Goal: Information Seeking & Learning: Understand process/instructions

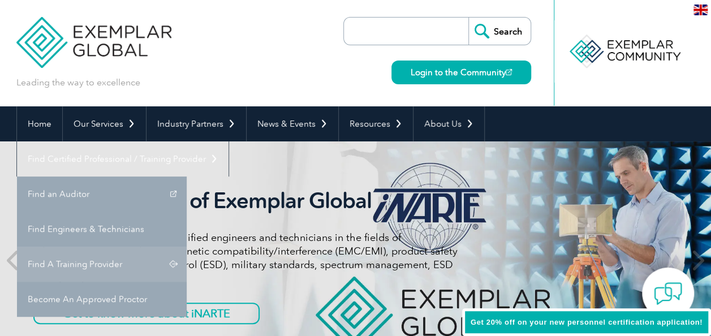
click at [187, 247] on link "Find A Training Provider" at bounding box center [102, 264] width 170 height 35
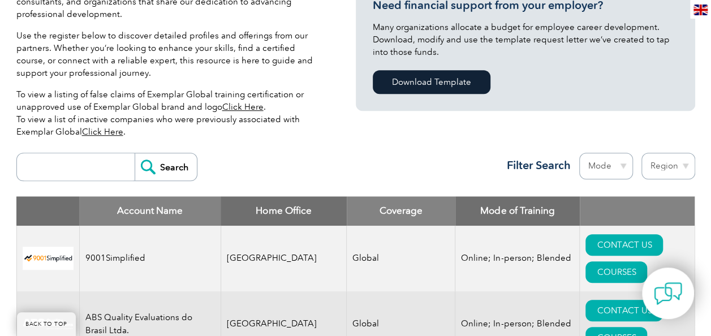
scroll to position [302, 0]
click at [97, 131] on link "Click Here" at bounding box center [102, 131] width 41 height 10
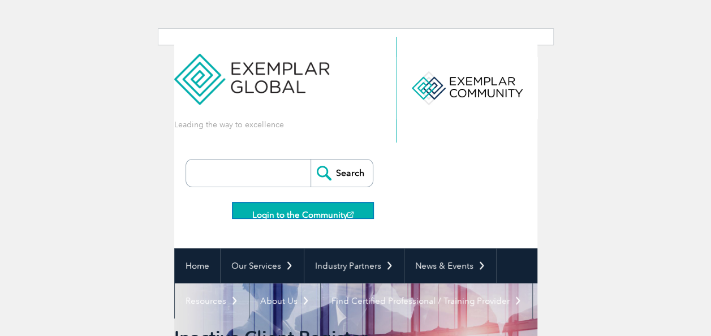
click at [307, 209] on link "Login to the Community" at bounding box center [303, 211] width 141 height 16
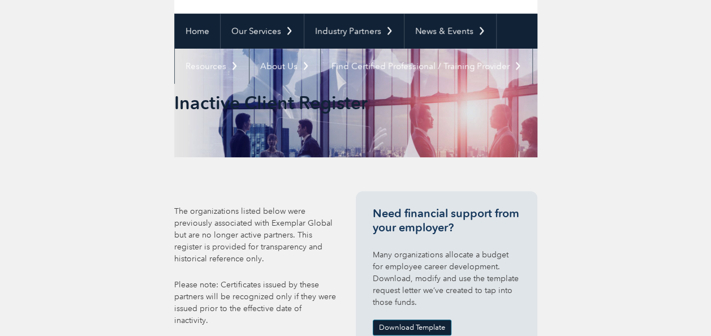
scroll to position [299, 0]
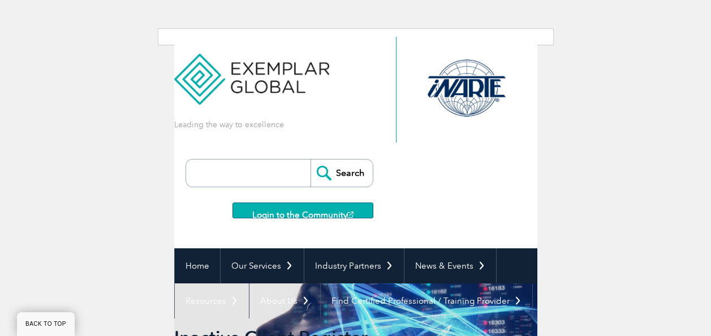
scroll to position [251, 0]
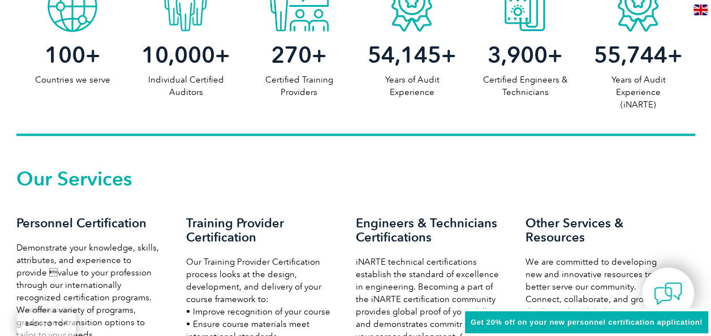
scroll to position [797, 0]
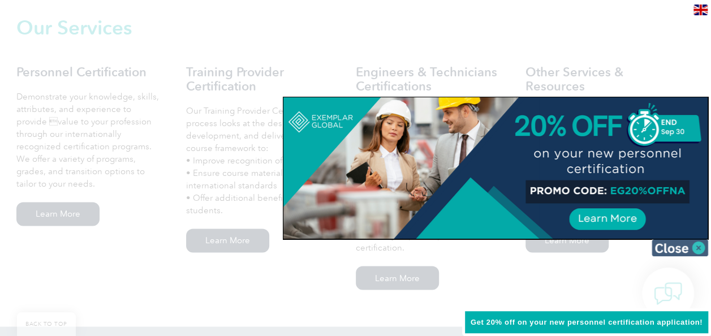
click at [677, 251] on img at bounding box center [680, 247] width 57 height 17
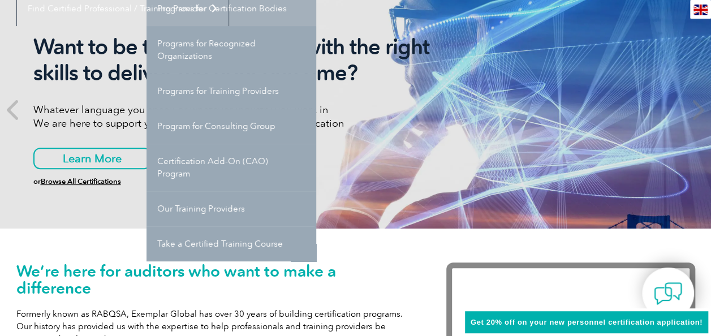
scroll to position [151, 0]
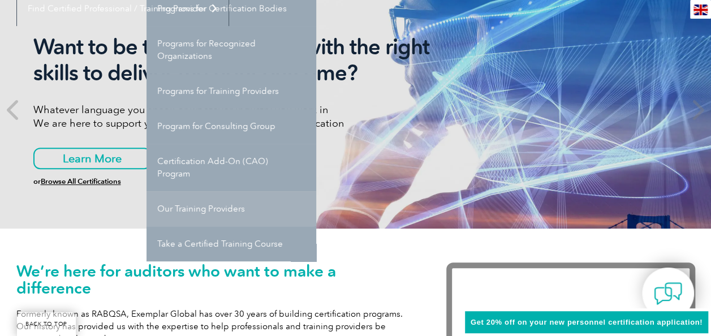
click at [264, 199] on link "Our Training Providers" at bounding box center [232, 208] width 170 height 35
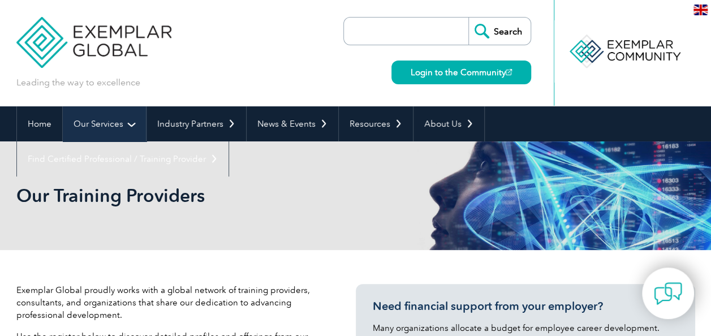
click at [136, 124] on link "Our Services" at bounding box center [104, 123] width 83 height 35
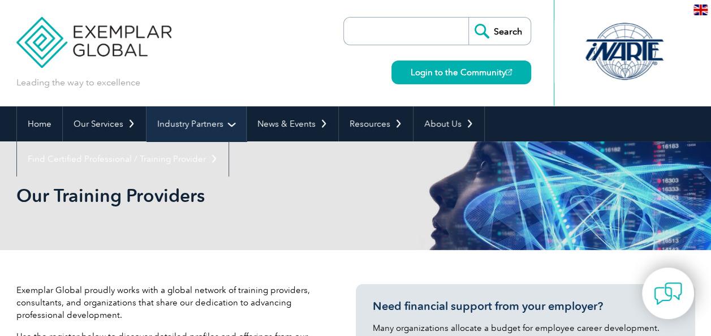
click at [179, 115] on link "Industry Partners" at bounding box center [197, 123] width 100 height 35
click at [181, 125] on link "Industry Partners" at bounding box center [197, 123] width 100 height 35
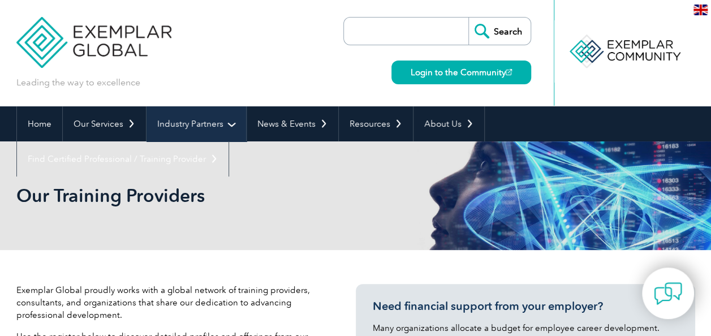
click at [208, 123] on link "Industry Partners" at bounding box center [197, 123] width 100 height 35
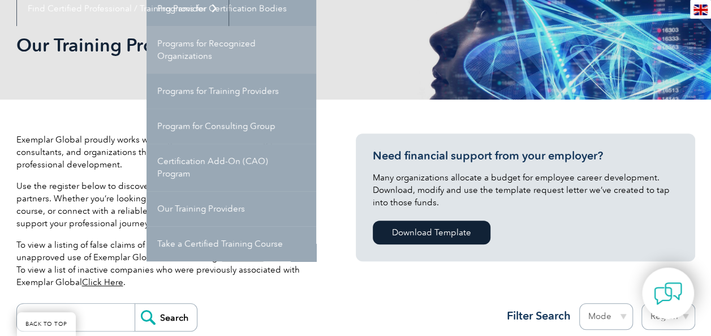
scroll to position [151, 0]
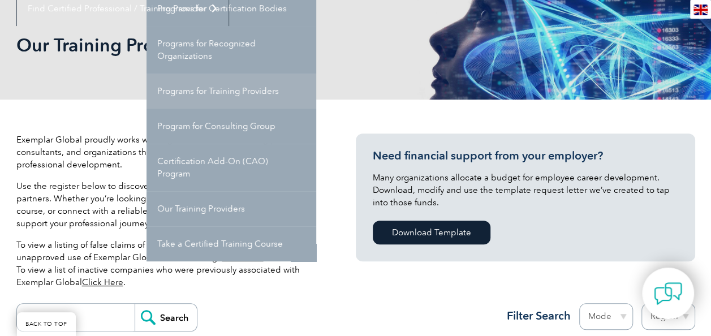
click at [267, 96] on link "Programs for Training Providers" at bounding box center [232, 91] width 170 height 35
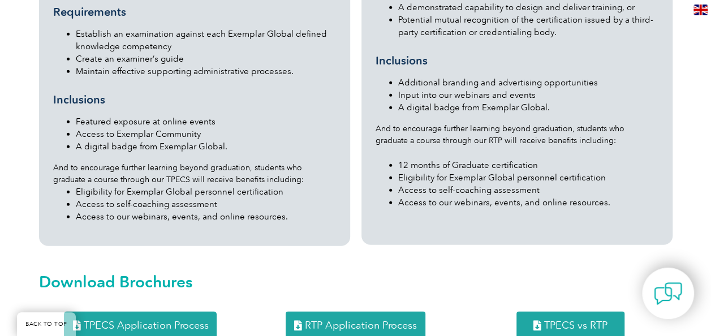
scroll to position [1509, 0]
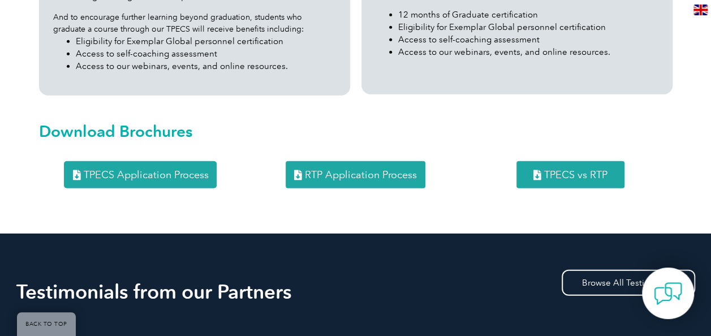
click at [325, 170] on span "RTP Application Process" at bounding box center [361, 175] width 112 height 10
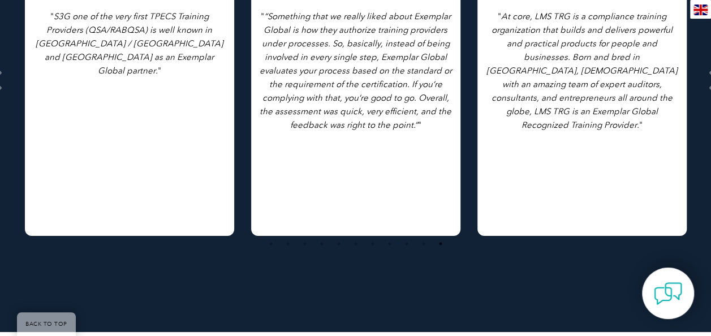
scroll to position [1811, 0]
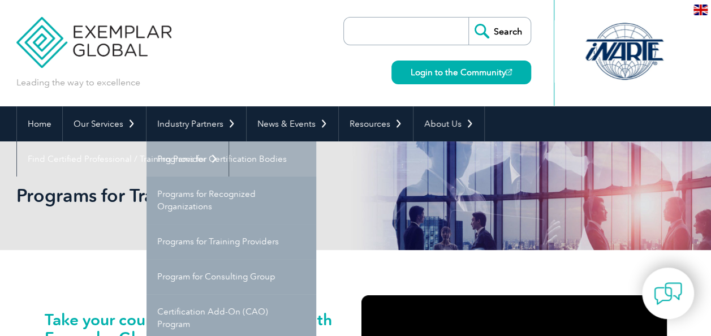
scroll to position [0, 0]
